Goal: Task Accomplishment & Management: Manage account settings

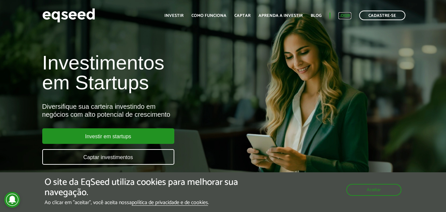
click at [336, 16] on link "Login" at bounding box center [345, 16] width 13 height 4
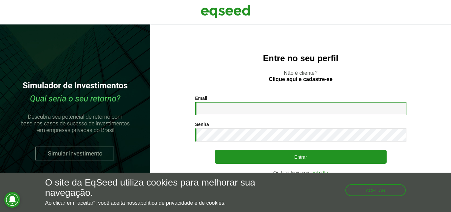
click at [212, 107] on input "Email *" at bounding box center [300, 108] width 211 height 13
type input "**********"
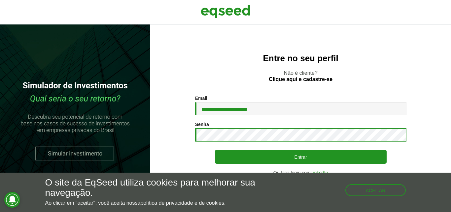
click at [215, 150] on button "Entrar" at bounding box center [301, 157] width 172 height 14
